Goal: Information Seeking & Learning: Learn about a topic

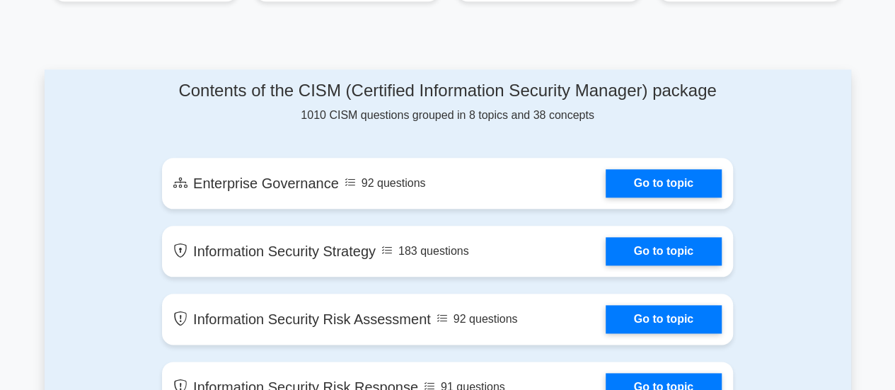
scroll to position [778, 0]
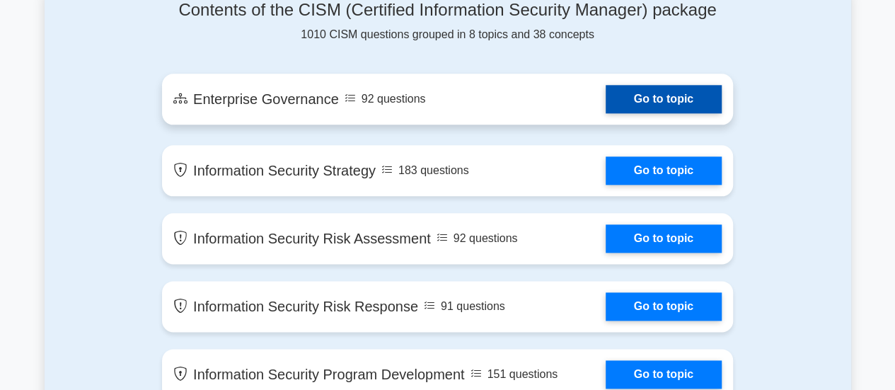
click at [645, 93] on link "Go to topic" at bounding box center [664, 99] width 116 height 28
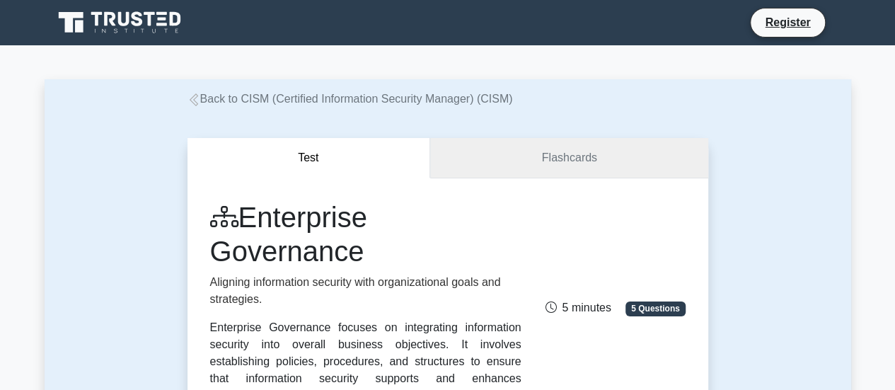
click at [550, 156] on link "Flashcards" at bounding box center [568, 158] width 277 height 40
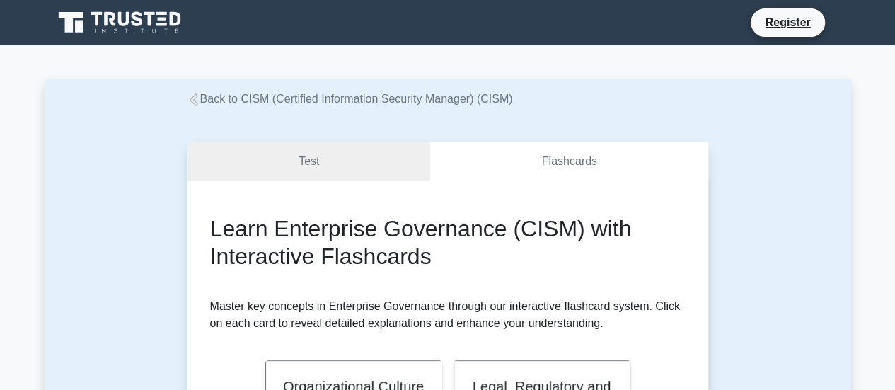
click at [124, 16] on icon at bounding box center [121, 22] width 136 height 27
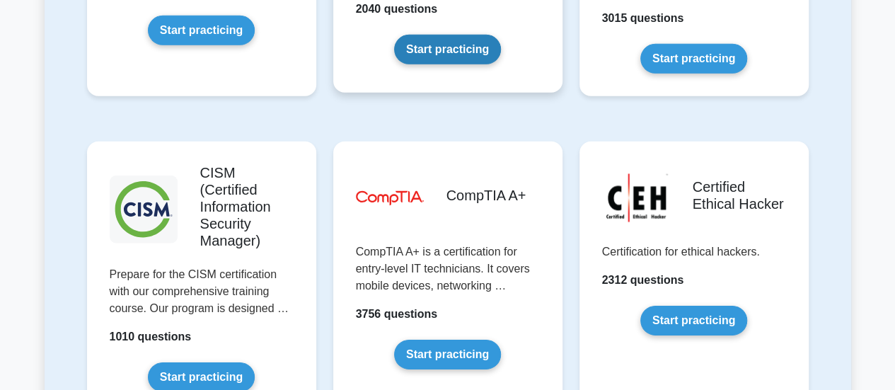
scroll to position [2051, 0]
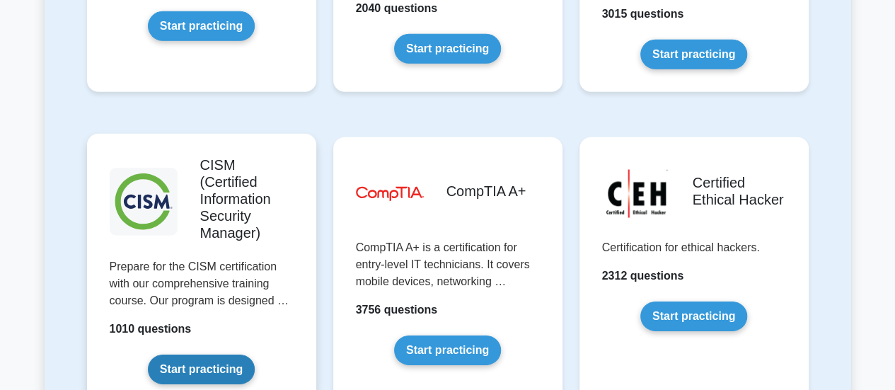
click at [224, 354] on link "Start practicing" at bounding box center [201, 369] width 107 height 30
